Goal: Navigation & Orientation: Understand site structure

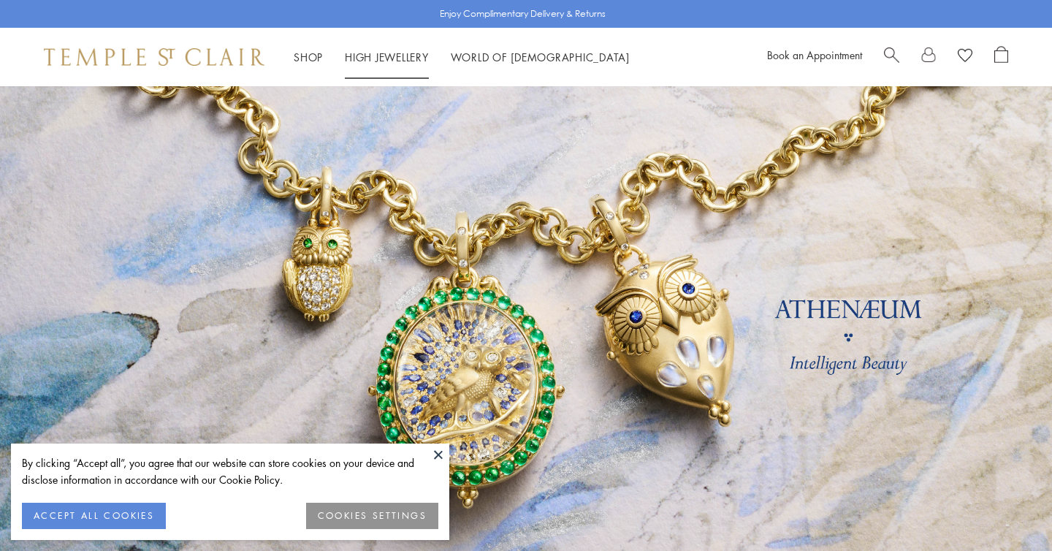
click at [317, 57] on link "Shop Shop" at bounding box center [308, 57] width 29 height 15
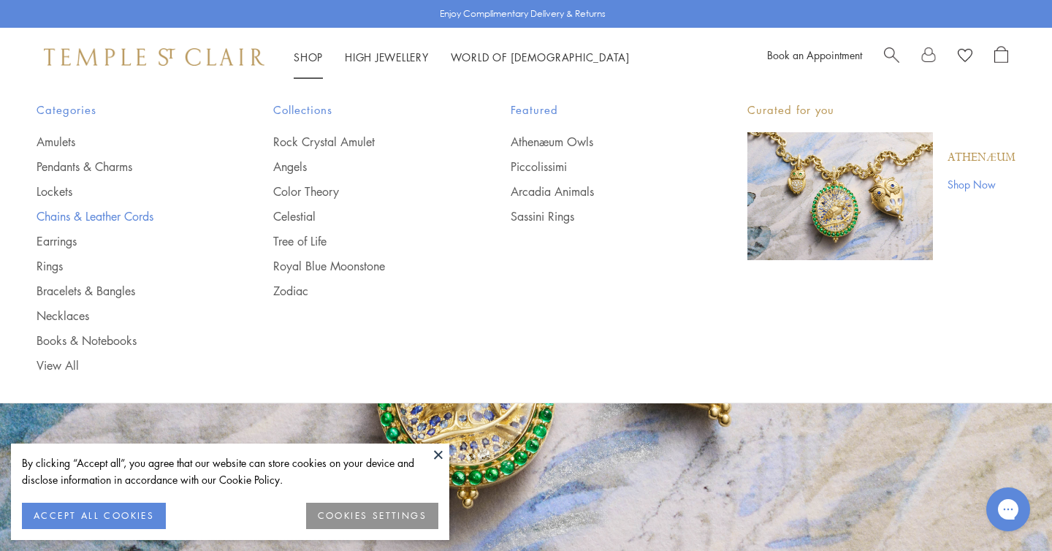
click at [72, 222] on link "Chains & Leather Cords" at bounding box center [126, 216] width 178 height 16
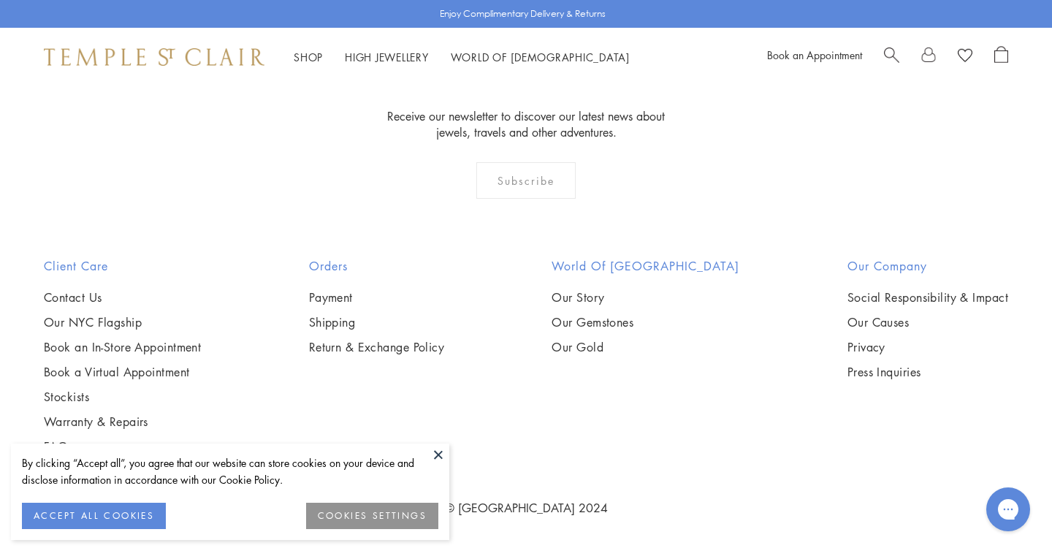
scroll to position [2089, 0]
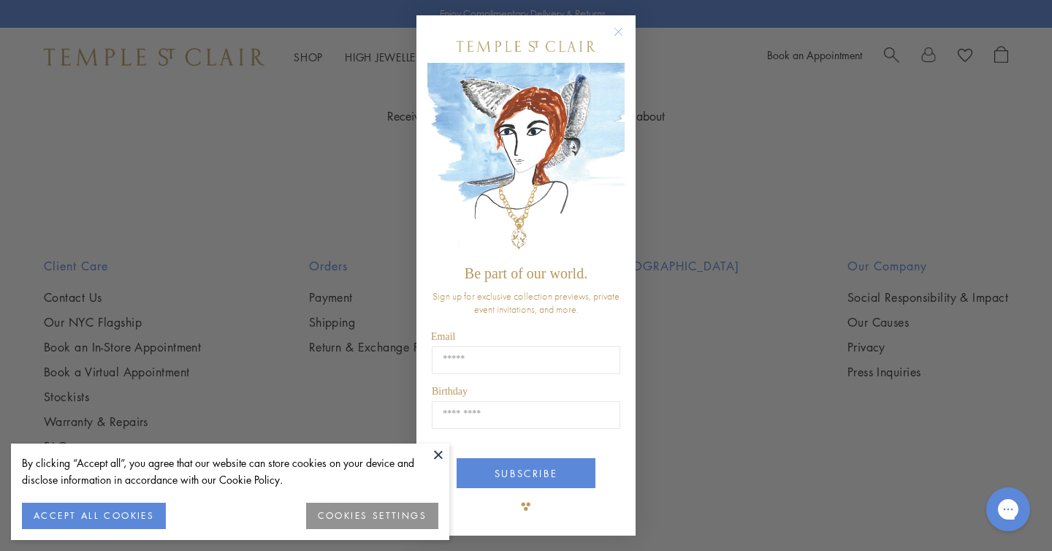
click at [501, 313] on span "Sign up for exclusive collection previews, private event invitations, and more." at bounding box center [526, 302] width 187 height 26
click at [616, 29] on circle "Close dialog" at bounding box center [619, 32] width 18 height 18
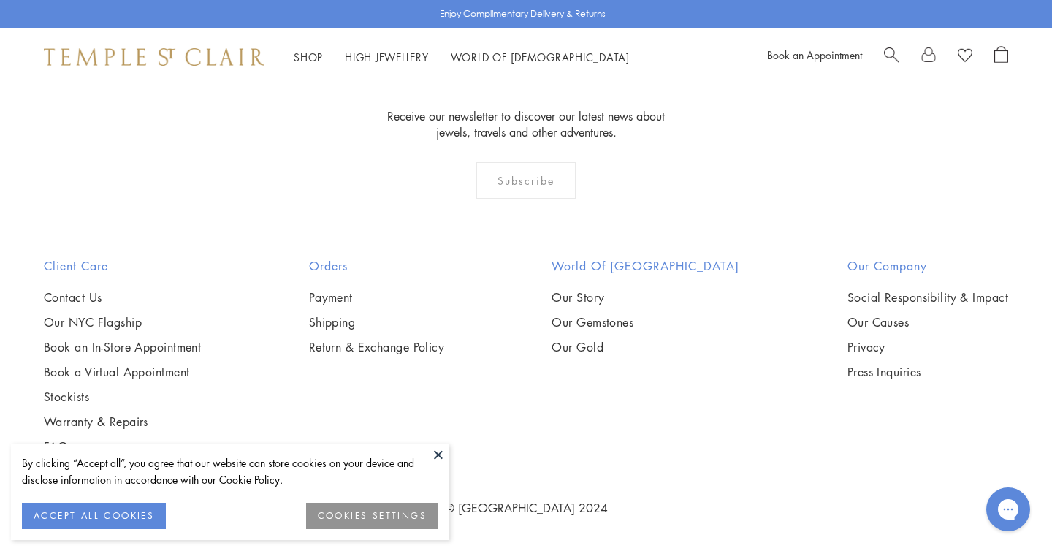
scroll to position [2298, 0]
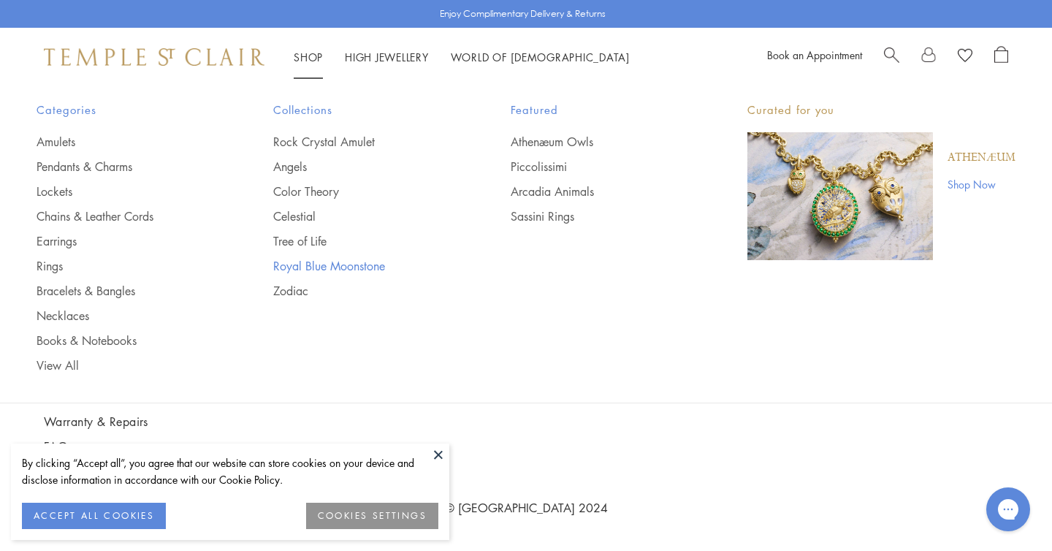
click at [309, 265] on link "Royal Blue Moonstone" at bounding box center [362, 266] width 178 height 16
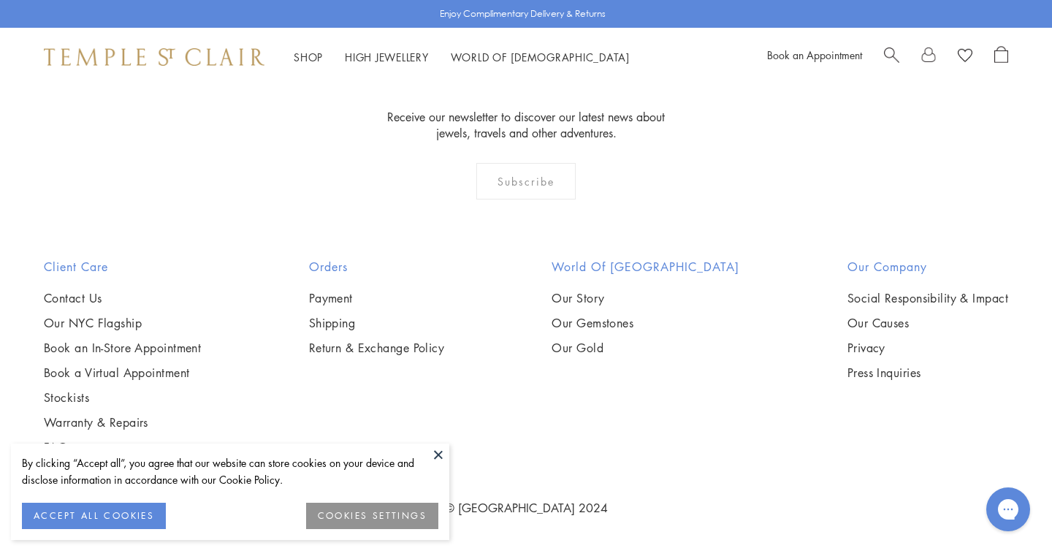
scroll to position [7306, 0]
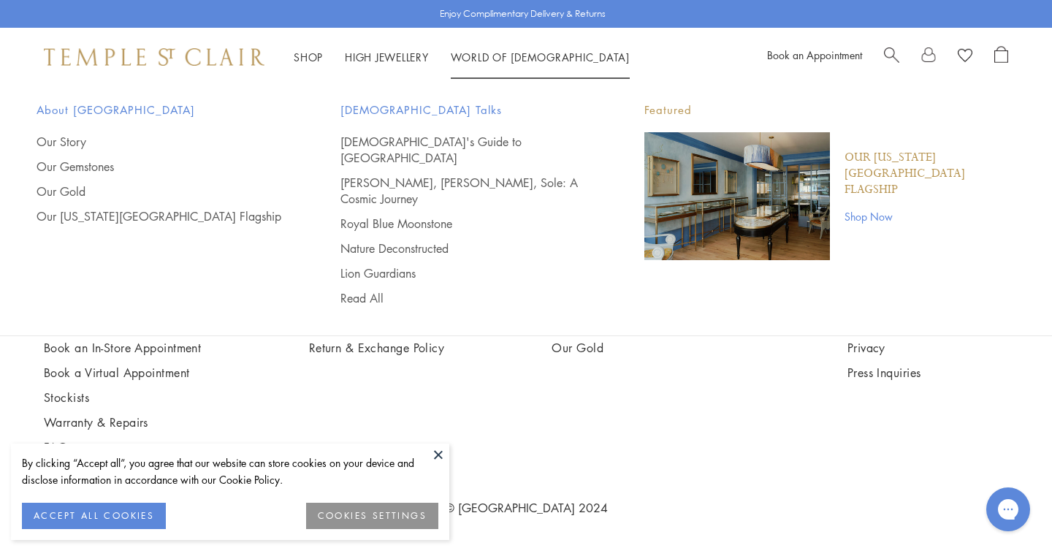
click at [490, 51] on link "World of Temple World of Temple" at bounding box center [540, 57] width 179 height 15
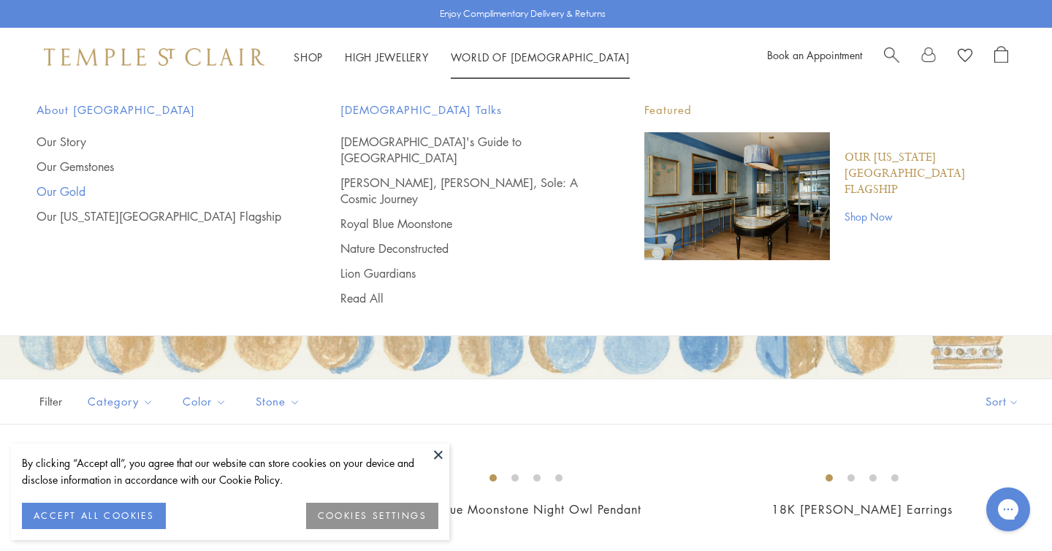
click at [64, 185] on link "Our Gold" at bounding box center [160, 191] width 246 height 16
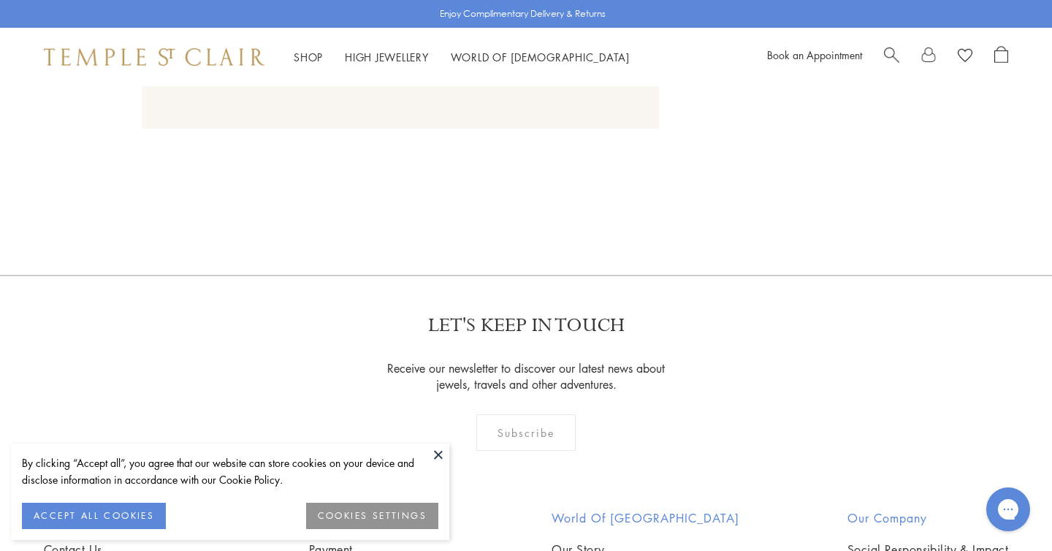
scroll to position [1685, 0]
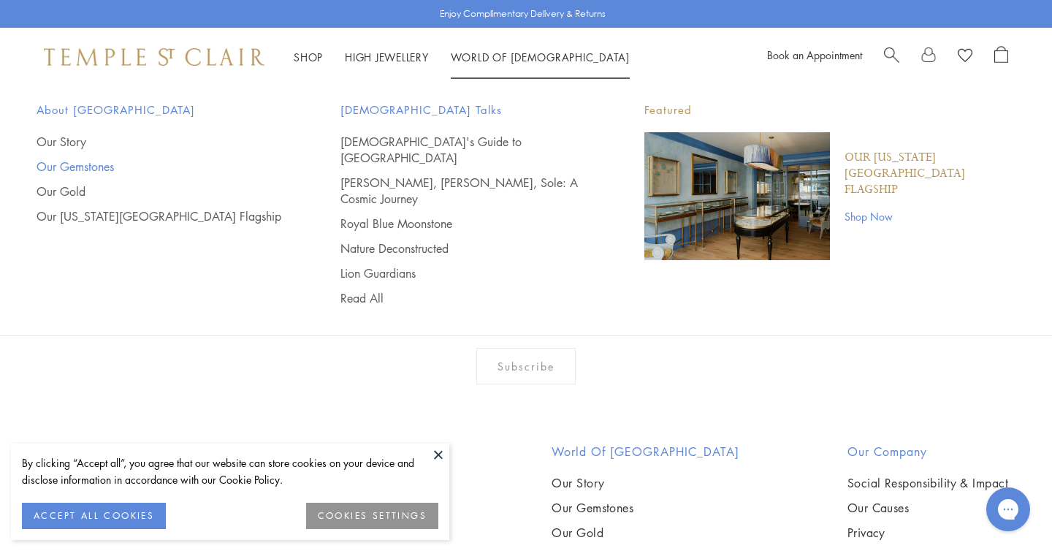
click at [99, 170] on link "Our Gemstones" at bounding box center [160, 167] width 246 height 16
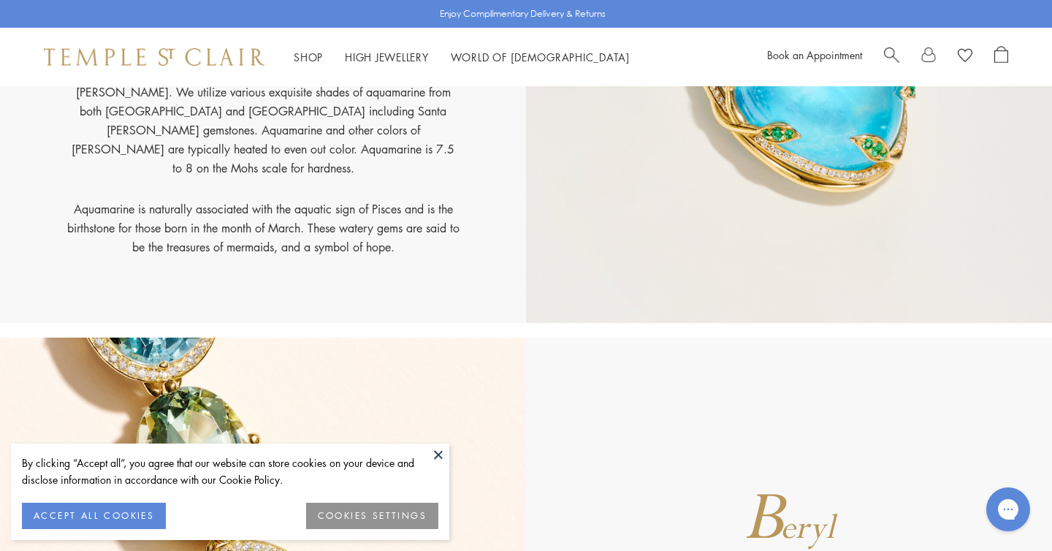
scroll to position [1649, 0]
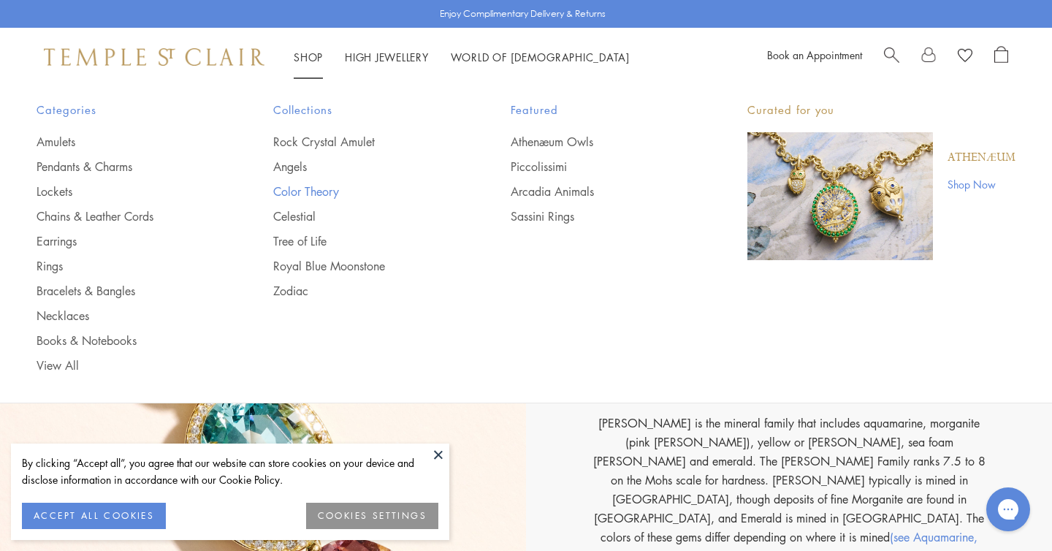
click at [288, 186] on link "Color Theory" at bounding box center [362, 191] width 178 height 16
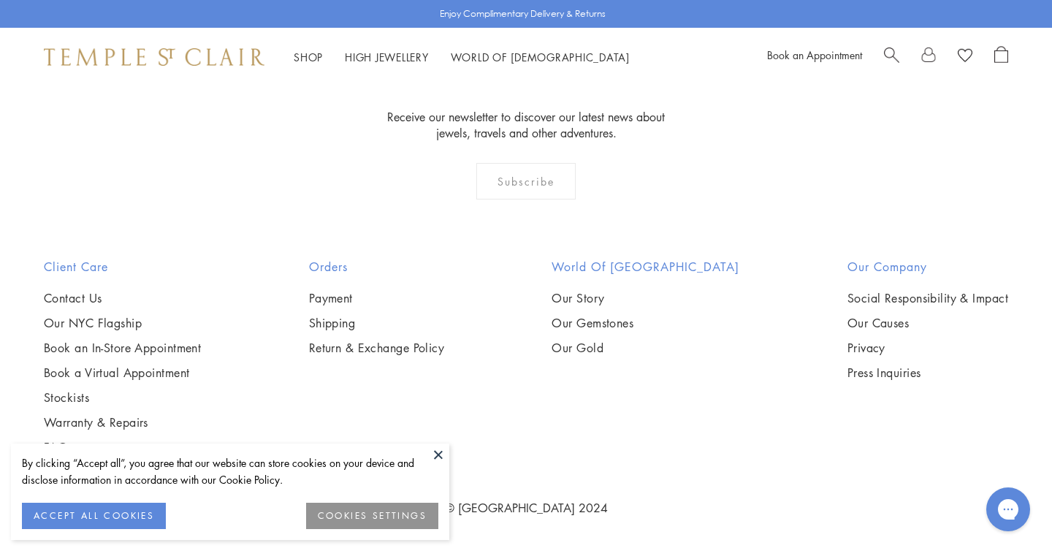
scroll to position [2391, 0]
